Goal: Information Seeking & Learning: Learn about a topic

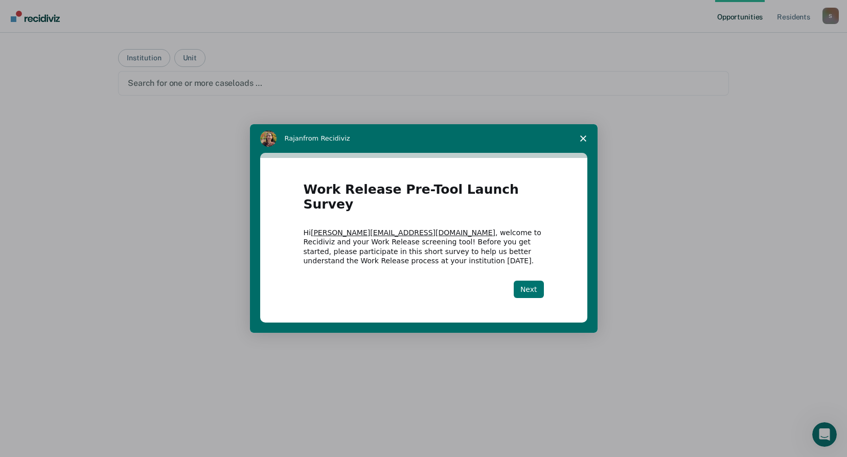
click at [538, 286] on button "Next" at bounding box center [529, 289] width 30 height 17
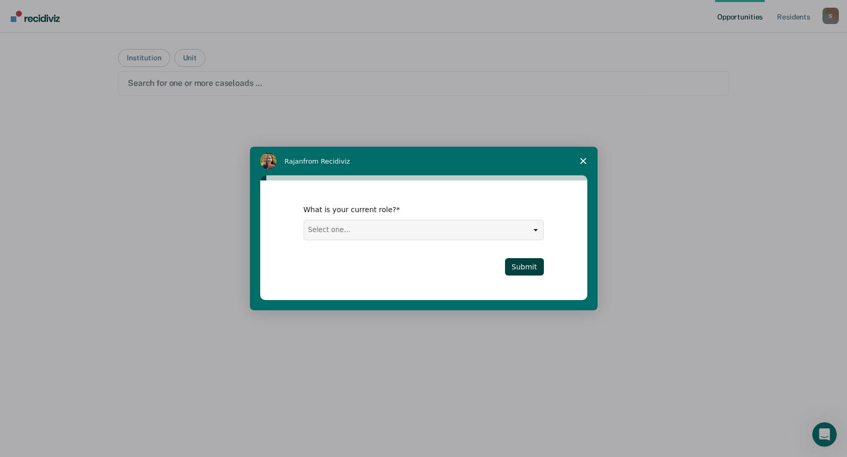
click at [536, 230] on select "Select one... Case Manager FUM Assistant [PERSON_NAME] [PERSON_NAME]" at bounding box center [423, 229] width 239 height 19
select select "Case Manager"
click at [304, 220] on select "Select one... Case Manager FUM Assistant [PERSON_NAME] [PERSON_NAME]" at bounding box center [423, 229] width 239 height 19
click at [523, 260] on button "Submit" at bounding box center [524, 266] width 39 height 17
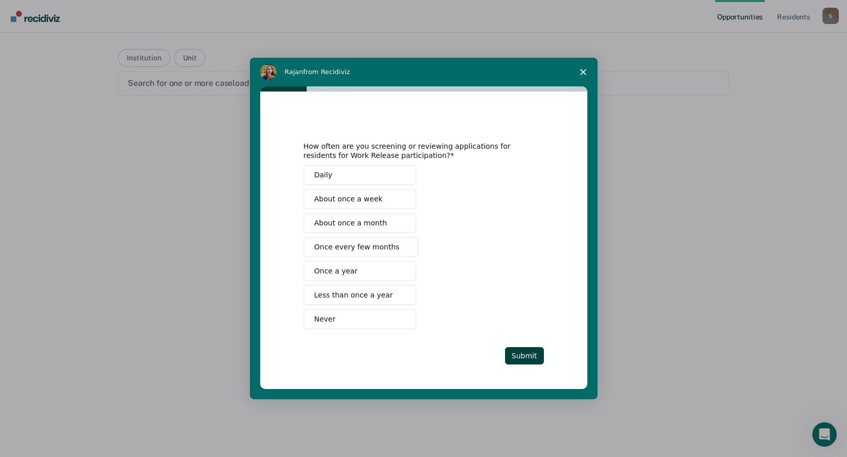
click at [391, 248] on button "Once every few months" at bounding box center [361, 247] width 115 height 20
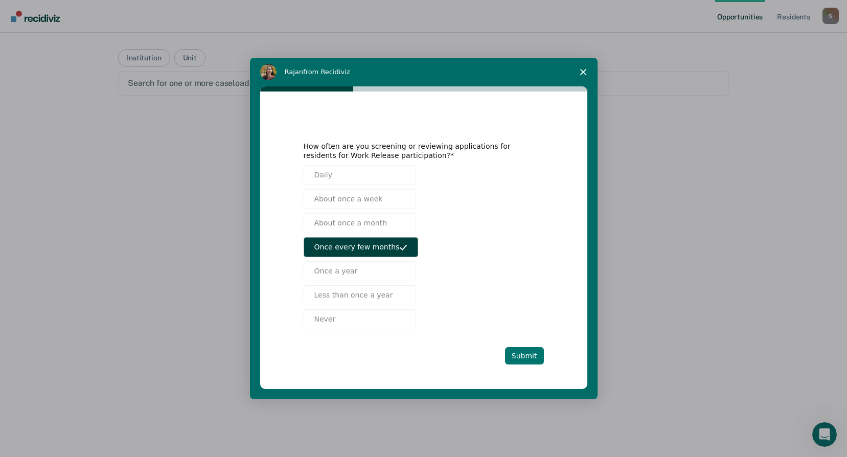
click at [529, 355] on button "Submit" at bounding box center [524, 355] width 39 height 17
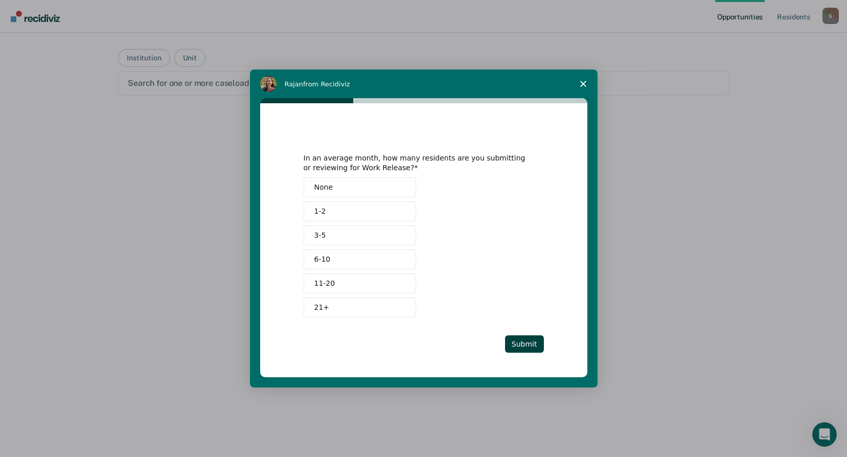
click at [397, 214] on span "Intercom messenger" at bounding box center [401, 211] width 8 height 8
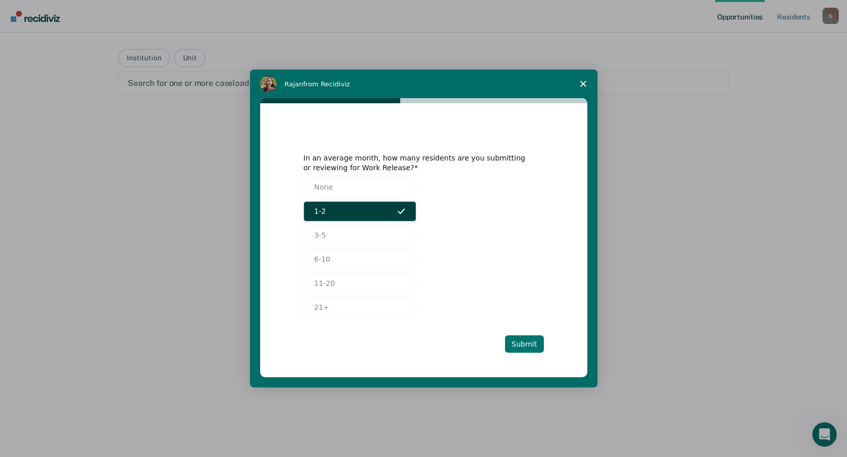
click at [527, 342] on button "Submit" at bounding box center [524, 343] width 39 height 17
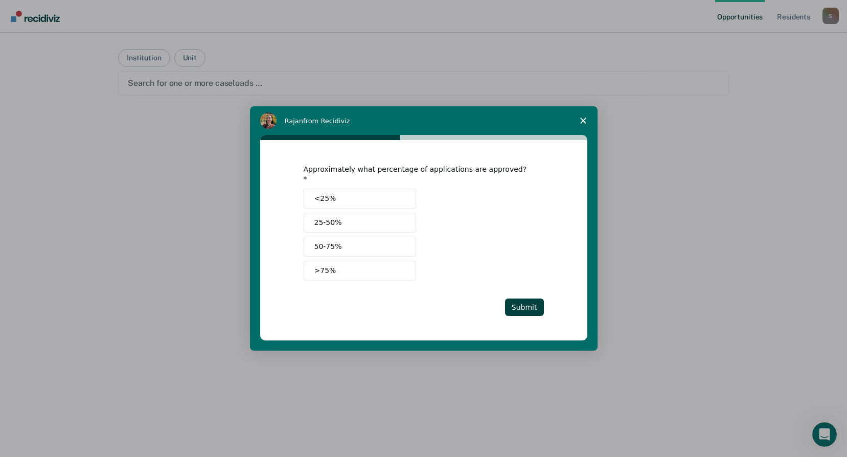
click at [375, 222] on button "25-50%" at bounding box center [360, 223] width 112 height 20
click at [534, 304] on button "Submit" at bounding box center [524, 306] width 39 height 17
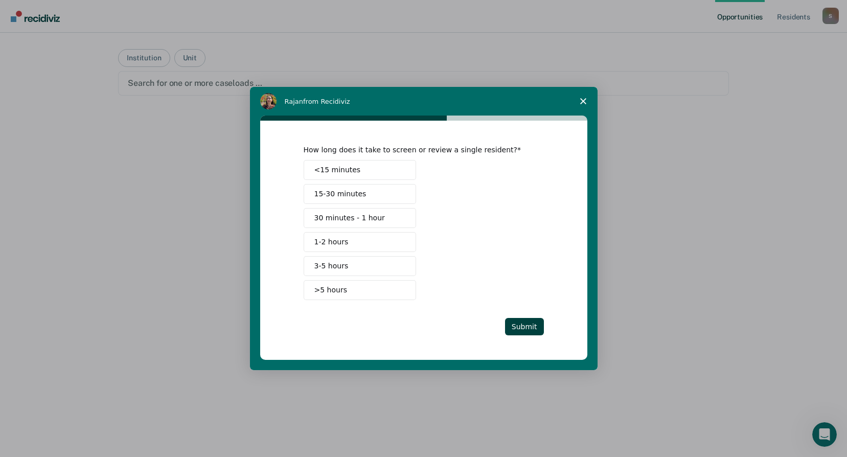
click at [365, 172] on button "<15 minutes" at bounding box center [360, 170] width 112 height 20
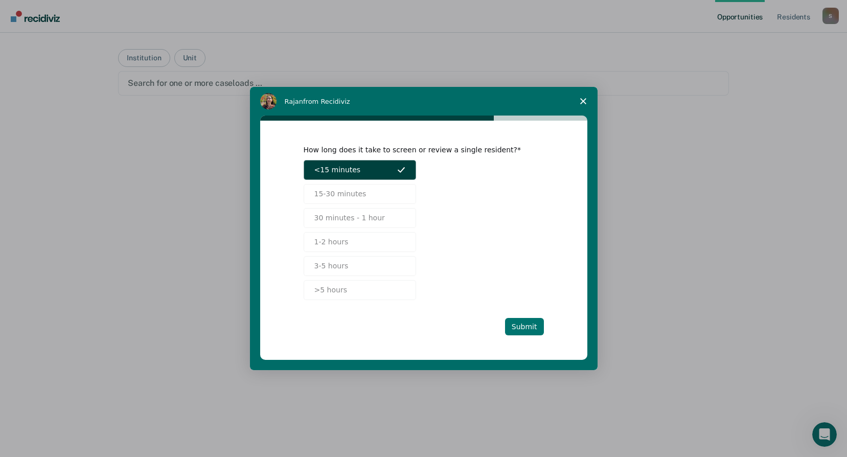
click at [534, 328] on button "Submit" at bounding box center [524, 326] width 39 height 17
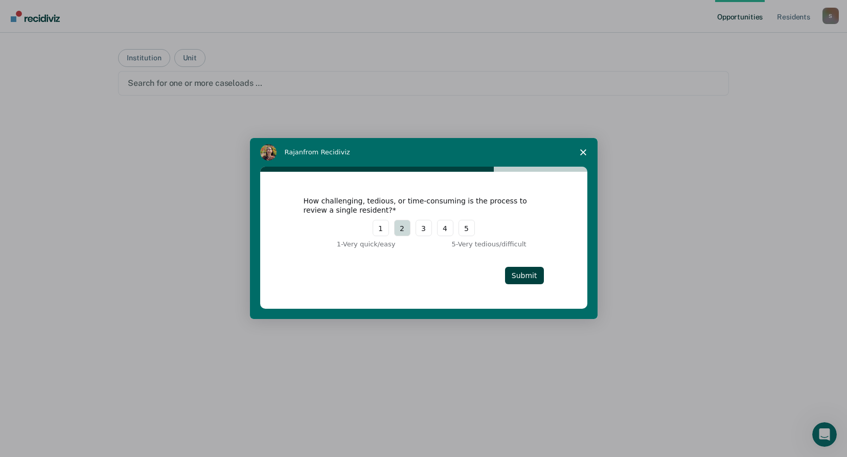
click at [402, 230] on button "2" at bounding box center [402, 228] width 16 height 16
click at [386, 233] on button "1" at bounding box center [381, 228] width 16 height 16
click at [531, 270] on button "Submit" at bounding box center [524, 275] width 39 height 17
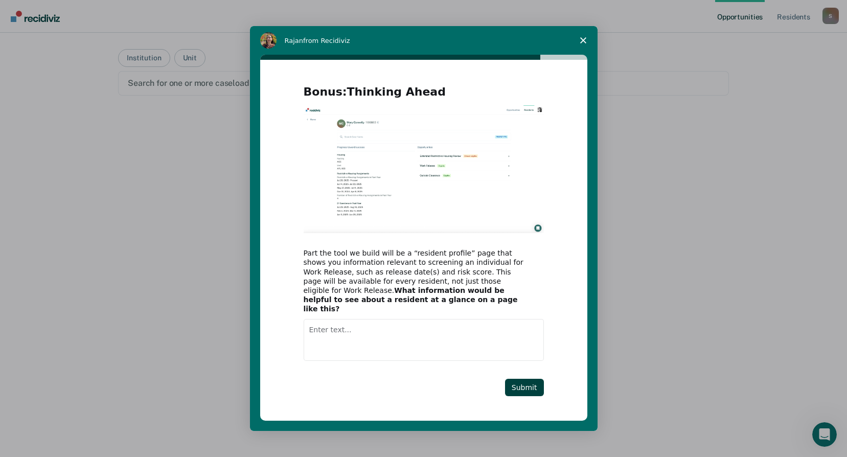
click at [445, 336] on textarea "Enter text..." at bounding box center [424, 340] width 240 height 42
click at [467, 216] on img "Intercom messenger" at bounding box center [424, 169] width 240 height 128
click at [426, 332] on textarea "Enter text..." at bounding box center [424, 340] width 240 height 42
type textarea "Next RCA due date"
click at [523, 383] on button "Submit" at bounding box center [524, 387] width 39 height 17
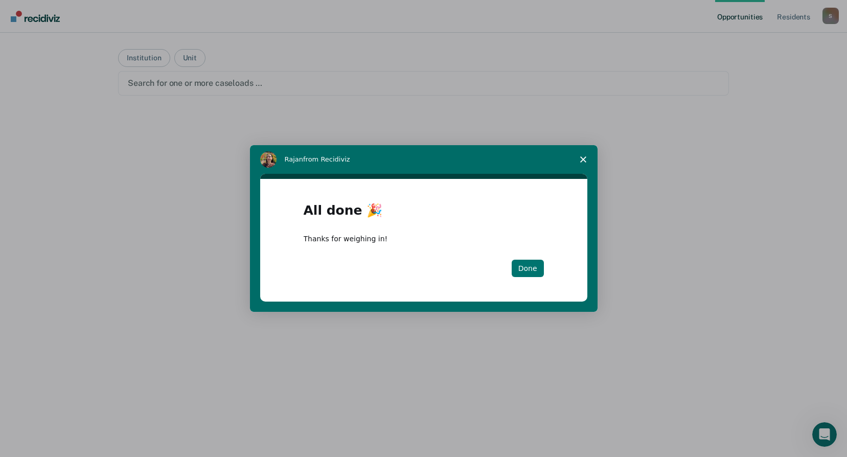
click at [525, 268] on button "Done" at bounding box center [528, 268] width 32 height 17
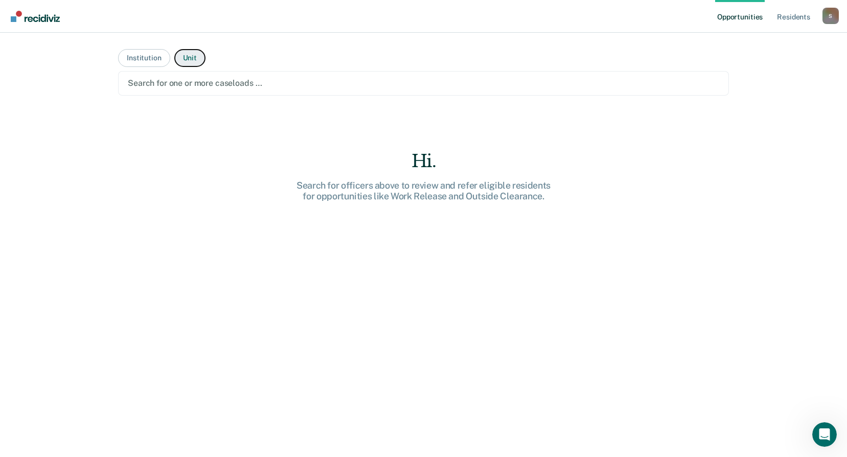
click at [196, 59] on button "Unit" at bounding box center [189, 58] width 31 height 18
click at [219, 77] on div "Search for one or more units …" at bounding box center [423, 83] width 593 height 14
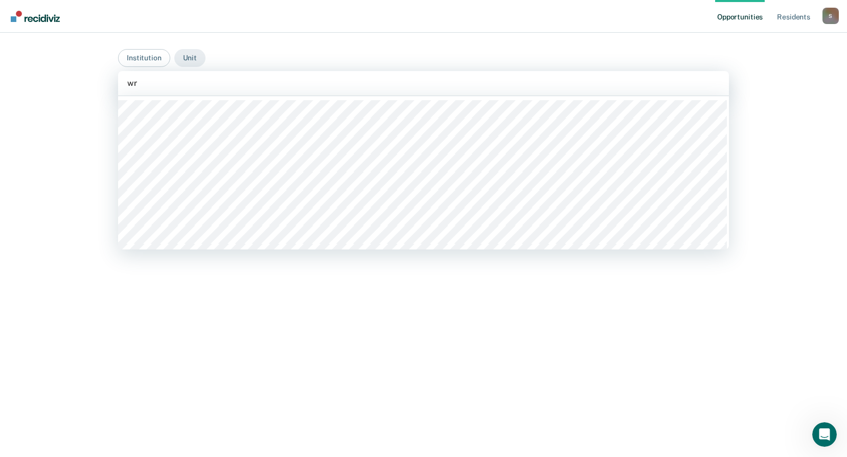
type input "wrd"
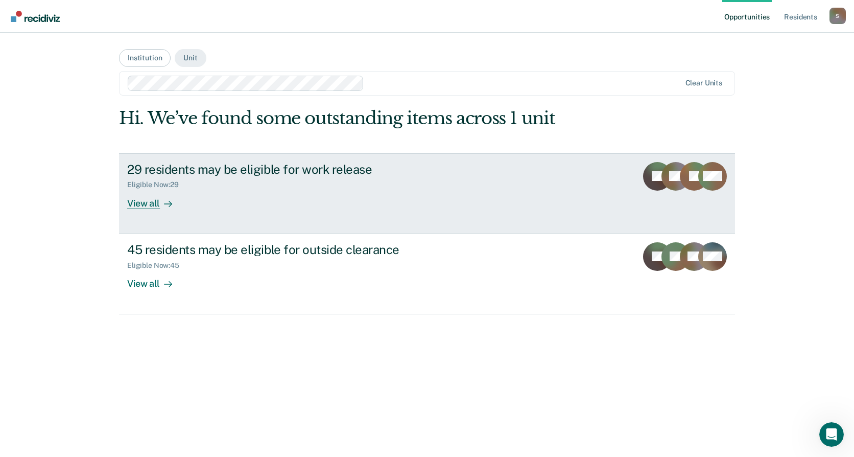
click at [148, 207] on div "View all" at bounding box center [155, 199] width 57 height 20
